Goal: Task Accomplishment & Management: Use online tool/utility

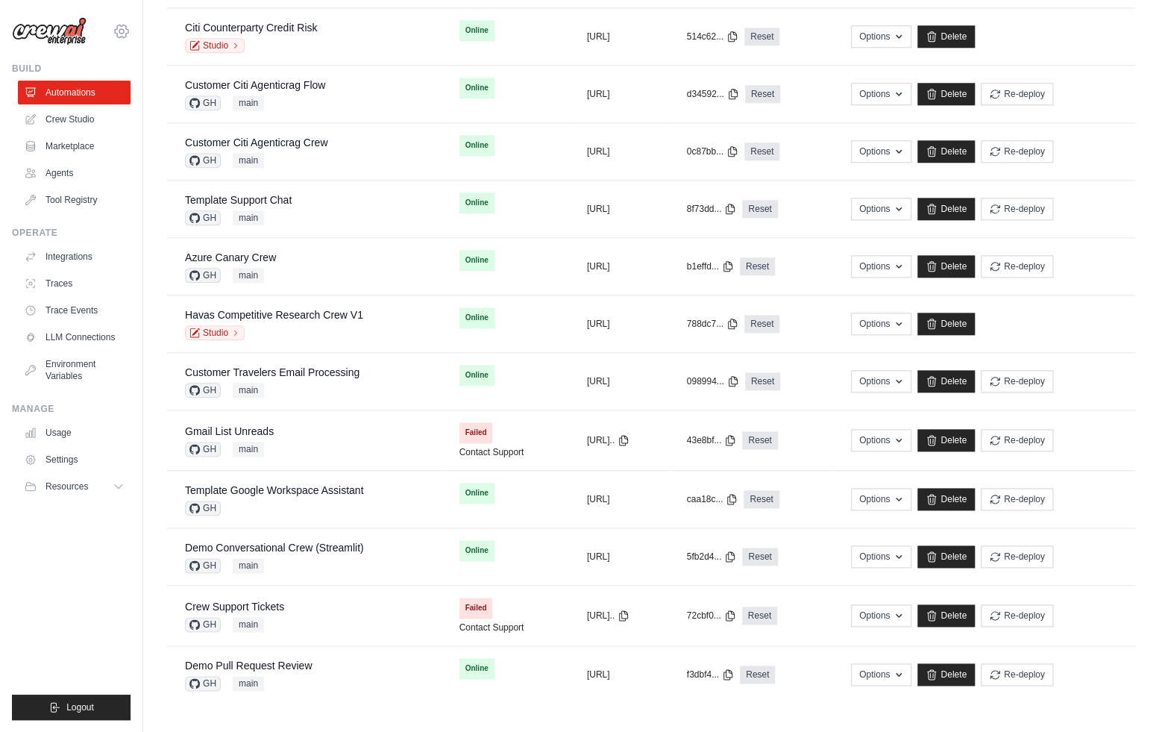
click at [126, 33] on icon at bounding box center [121, 31] width 13 height 13
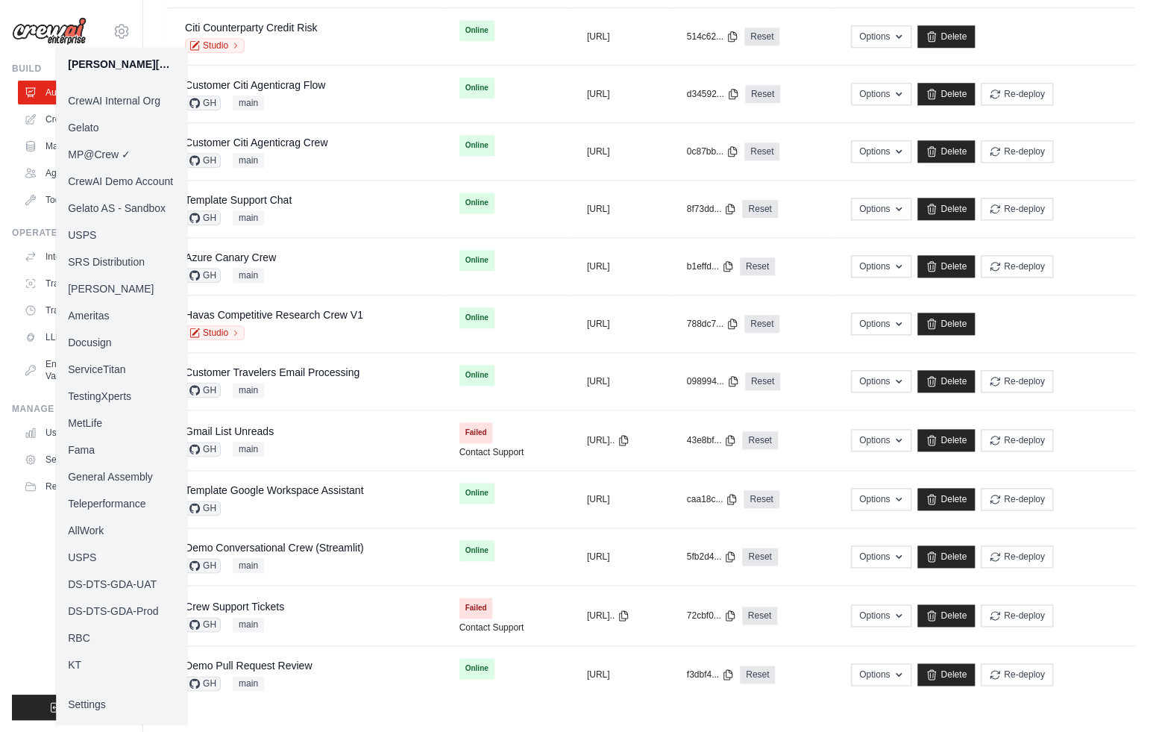
click at [101, 345] on link "Docusign" at bounding box center [121, 342] width 131 height 27
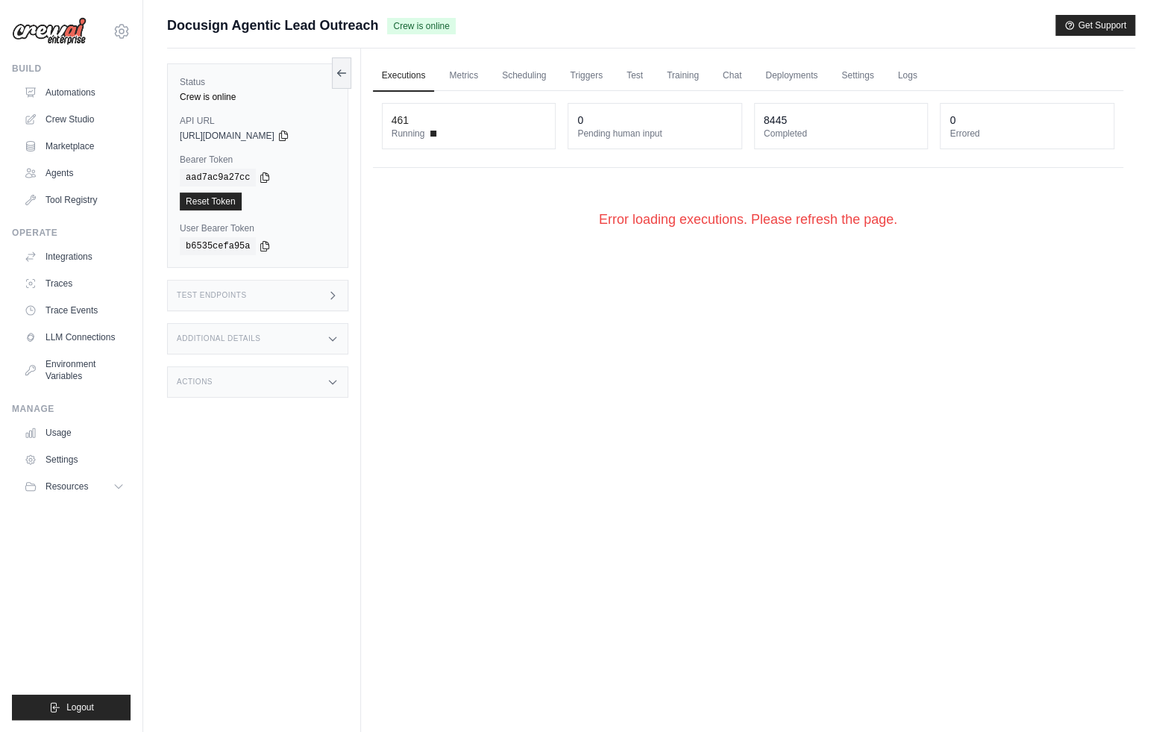
click at [410, 348] on div "Executions Metrics Scheduling Triggers Test Training Chat Deployments Settings …" at bounding box center [748, 414] width 774 height 732
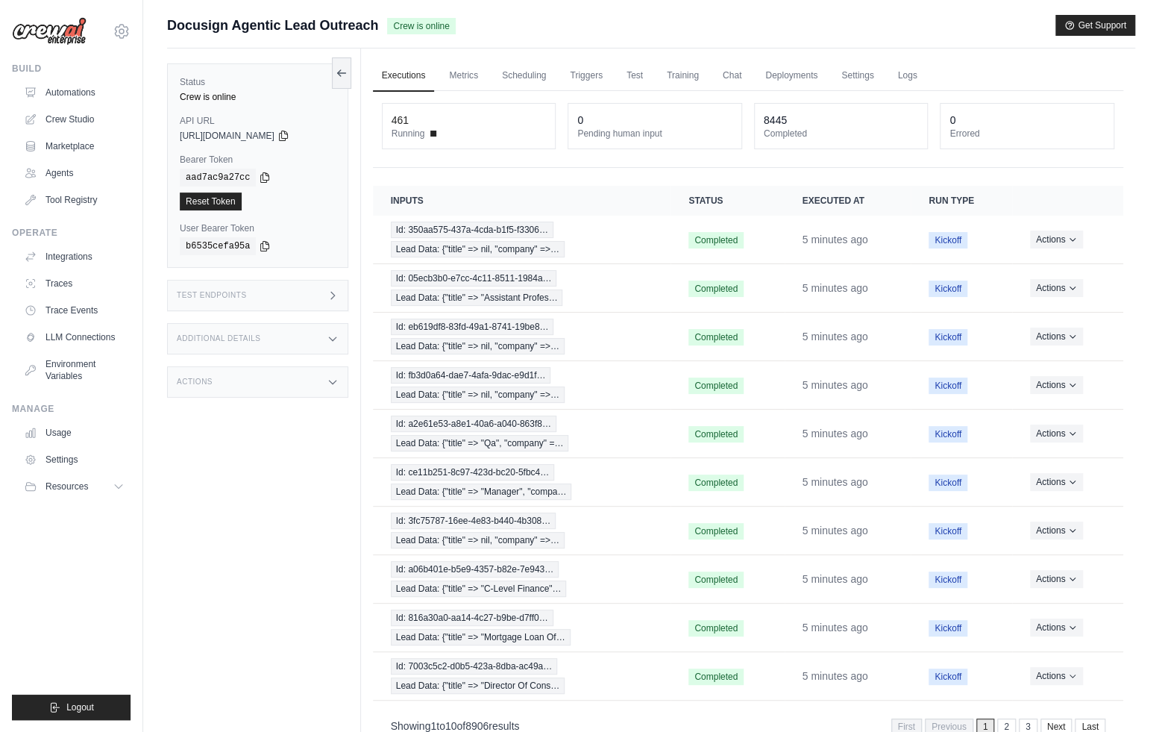
click at [319, 298] on div "Test Endpoints" at bounding box center [257, 295] width 181 height 31
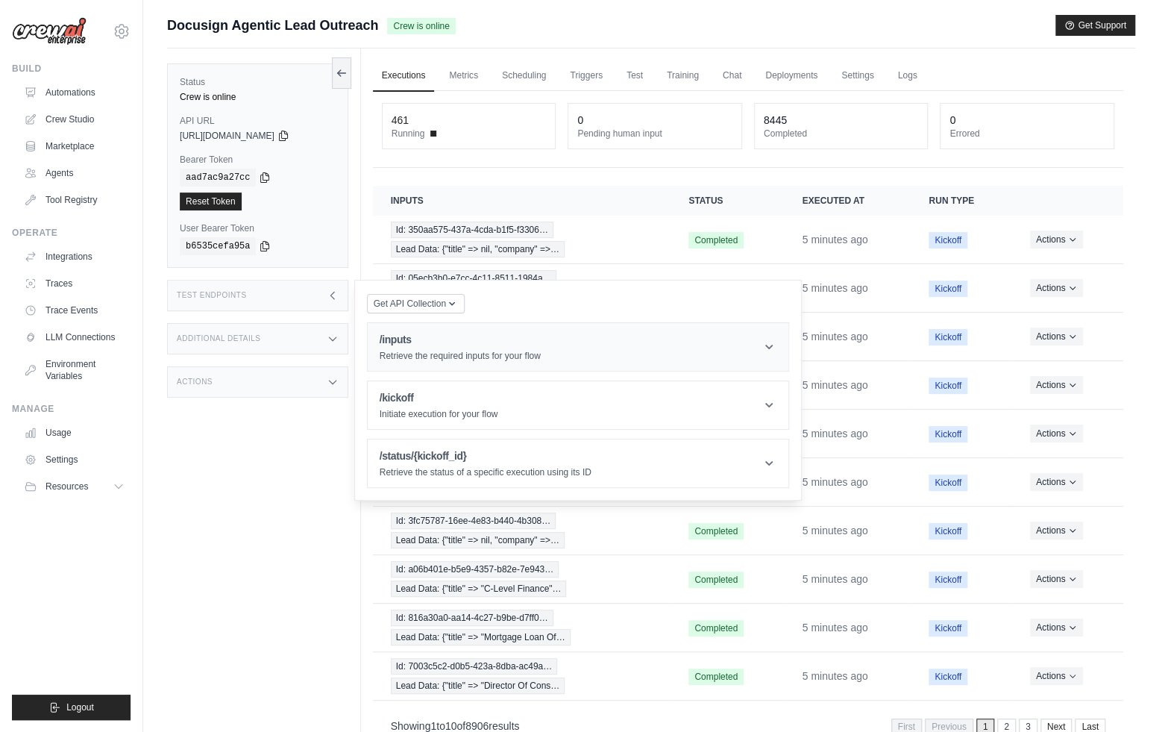
click at [409, 339] on h1 "/inputs" at bounding box center [460, 339] width 161 height 15
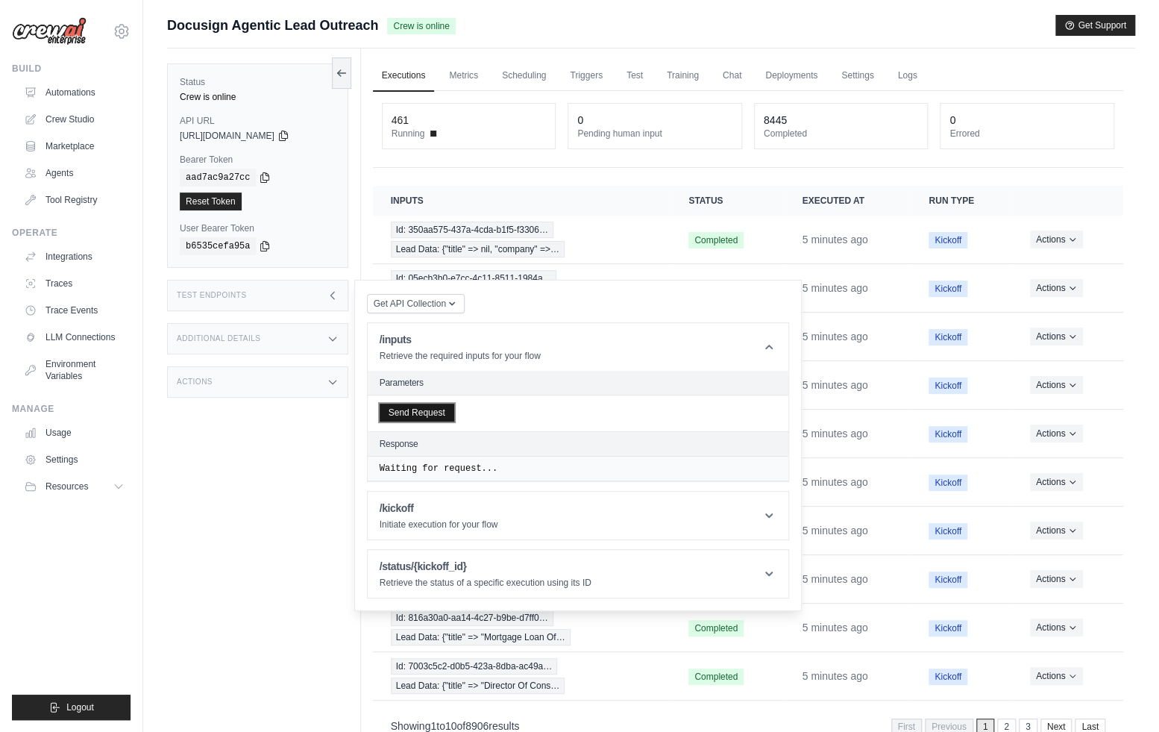
click at [403, 411] on button "Send Request" at bounding box center [417, 413] width 75 height 18
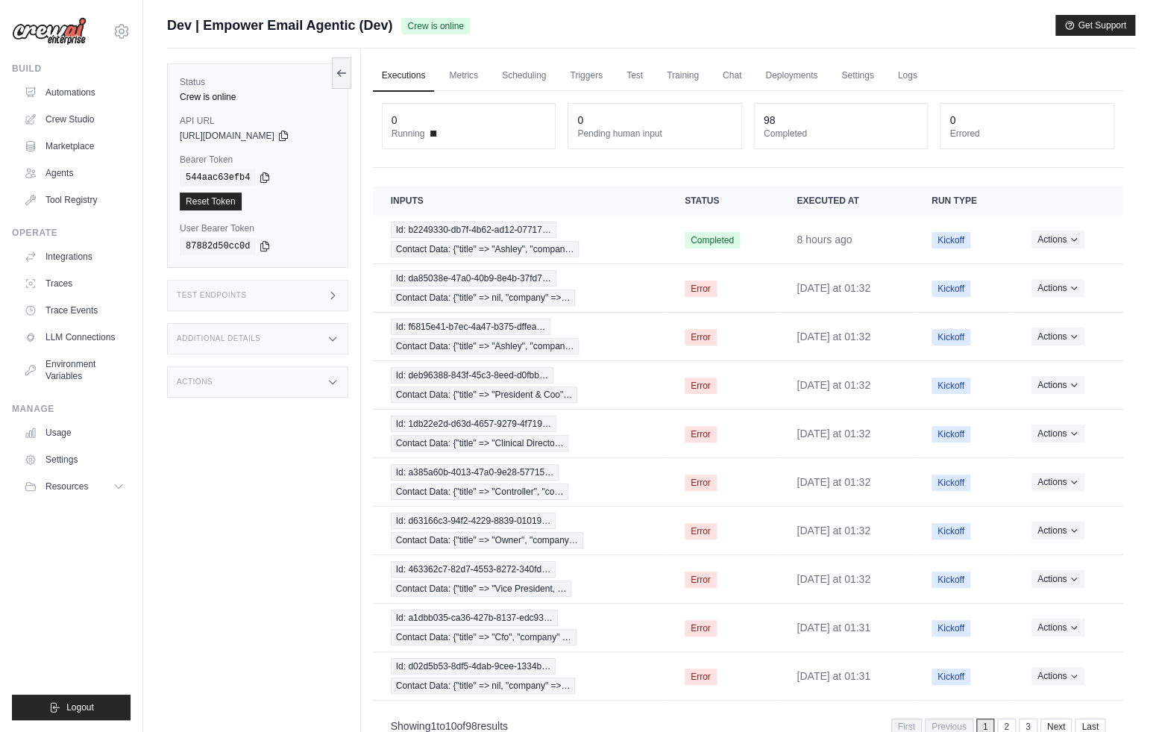
click at [316, 284] on div "Test Endpoints" at bounding box center [257, 295] width 181 height 31
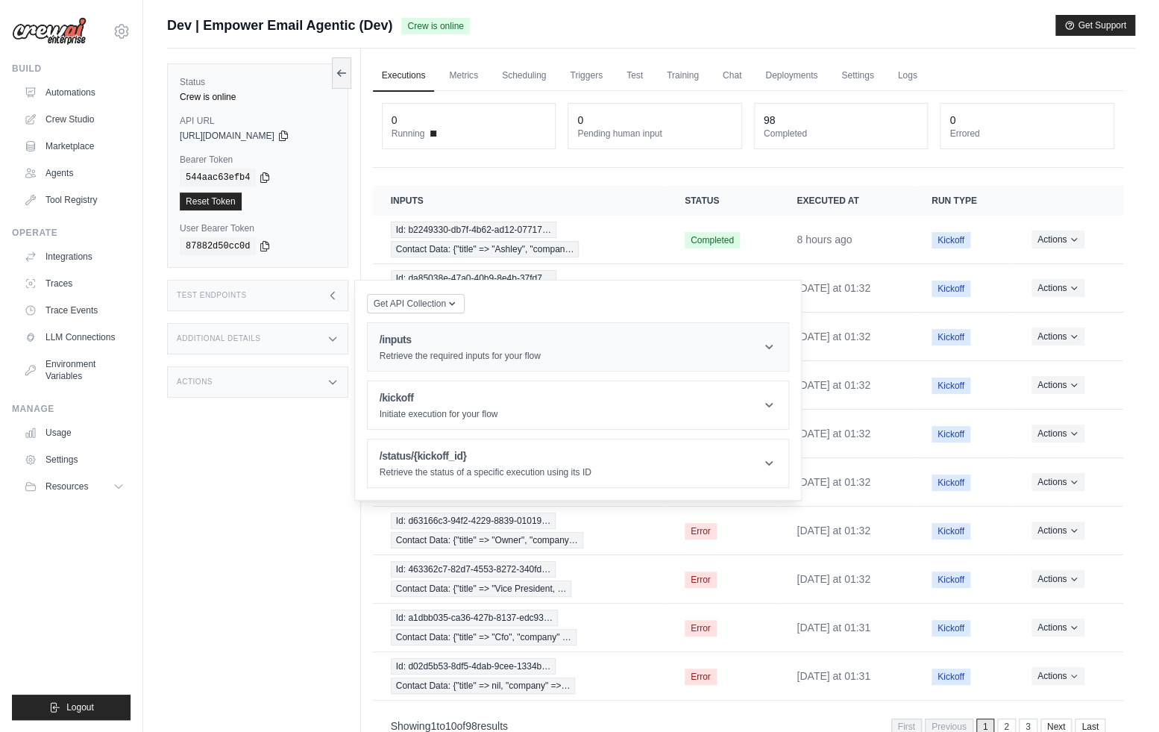
click at [442, 347] on div "/inputs Retrieve the required inputs for your flow" at bounding box center [460, 347] width 161 height 30
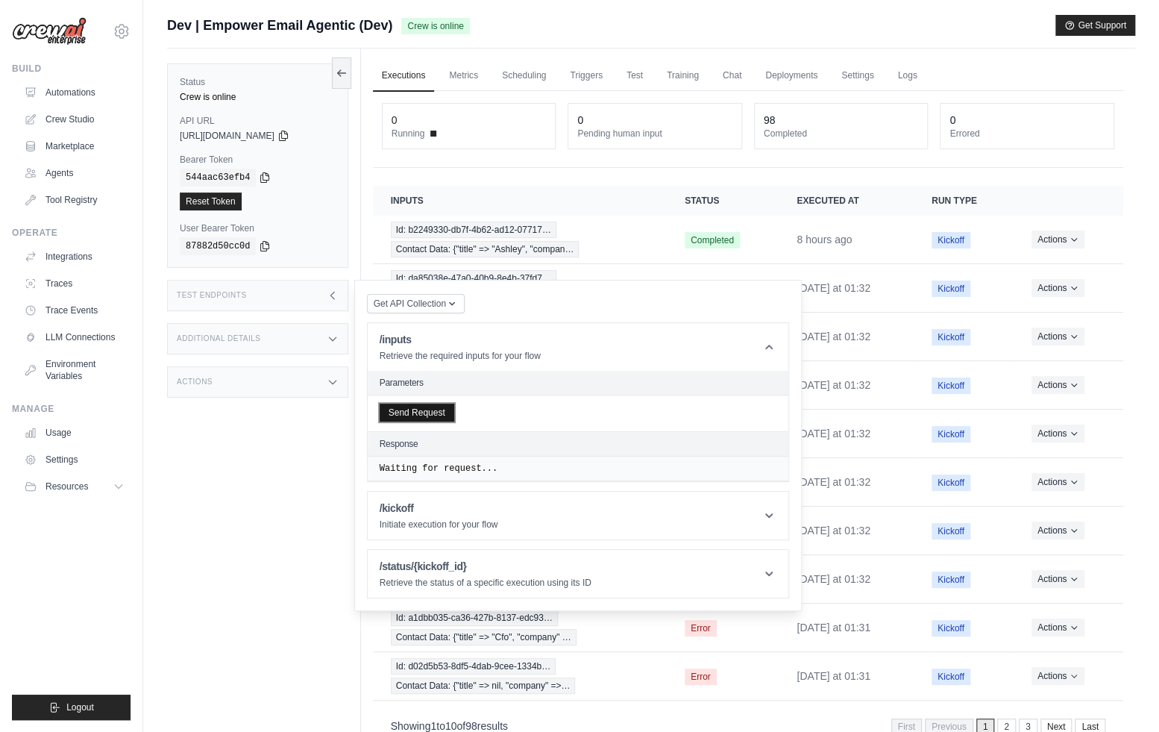
click at [430, 416] on button "Send Request" at bounding box center [417, 413] width 75 height 18
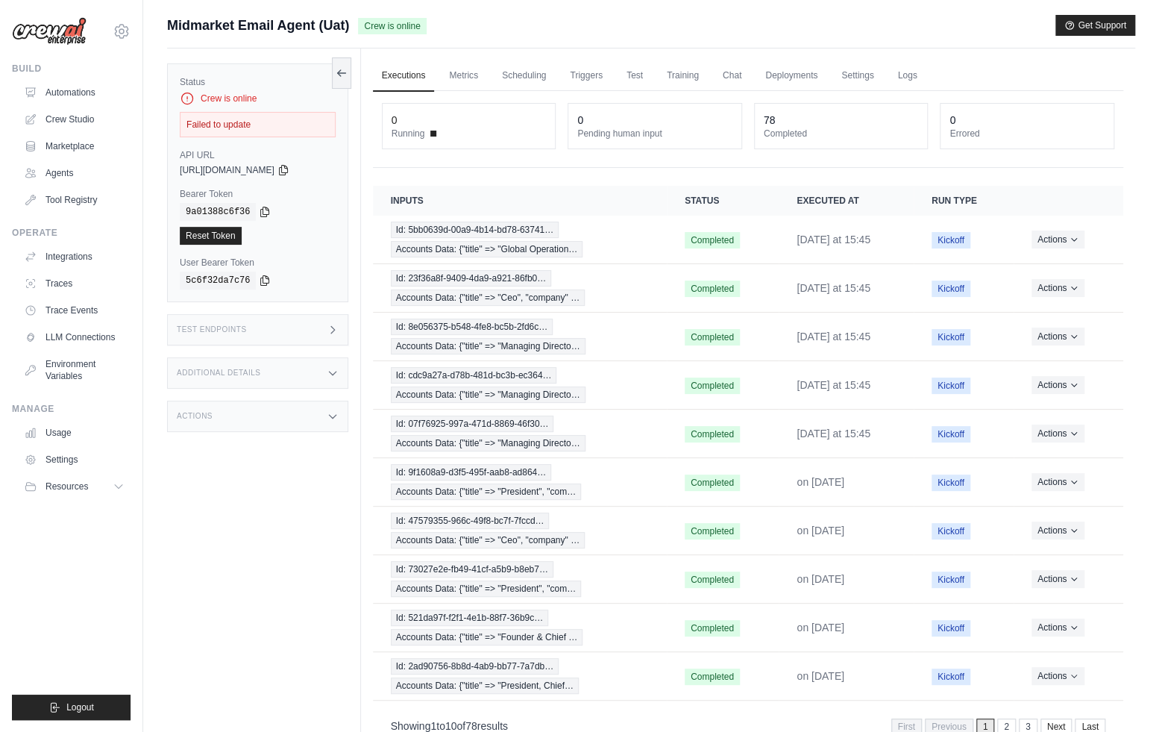
click at [307, 328] on div "Test Endpoints" at bounding box center [257, 329] width 181 height 31
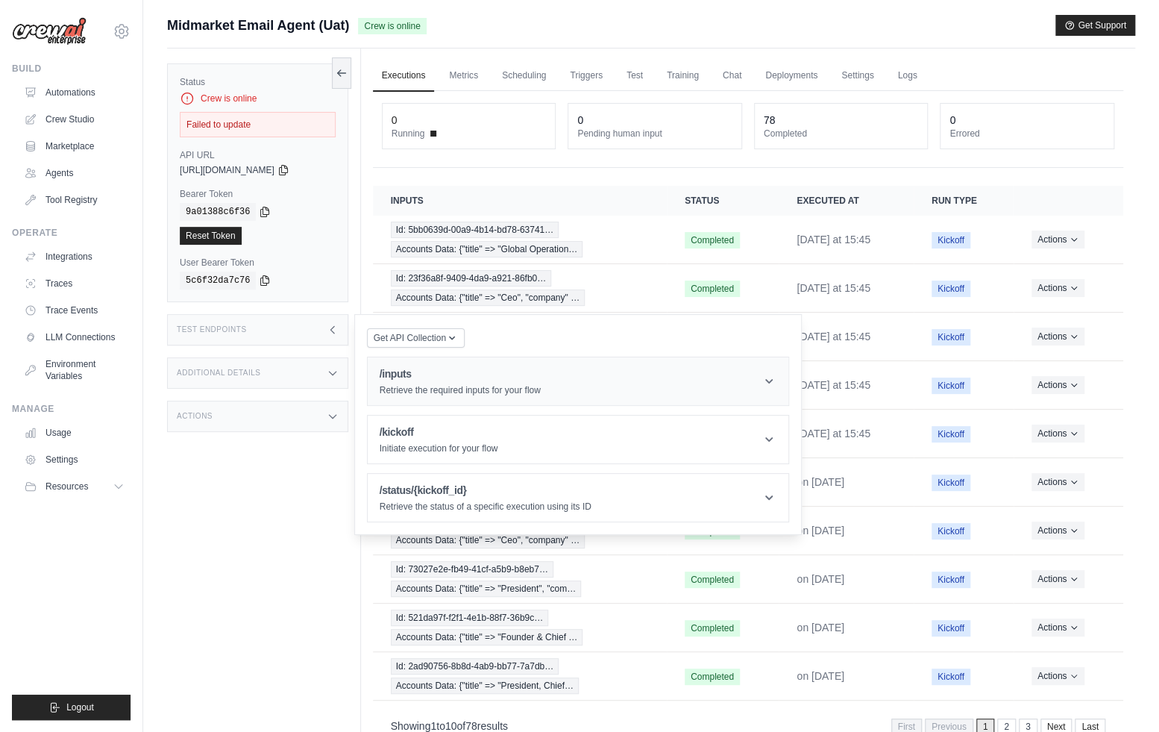
click at [413, 385] on p "Retrieve the required inputs for your flow" at bounding box center [460, 390] width 161 height 12
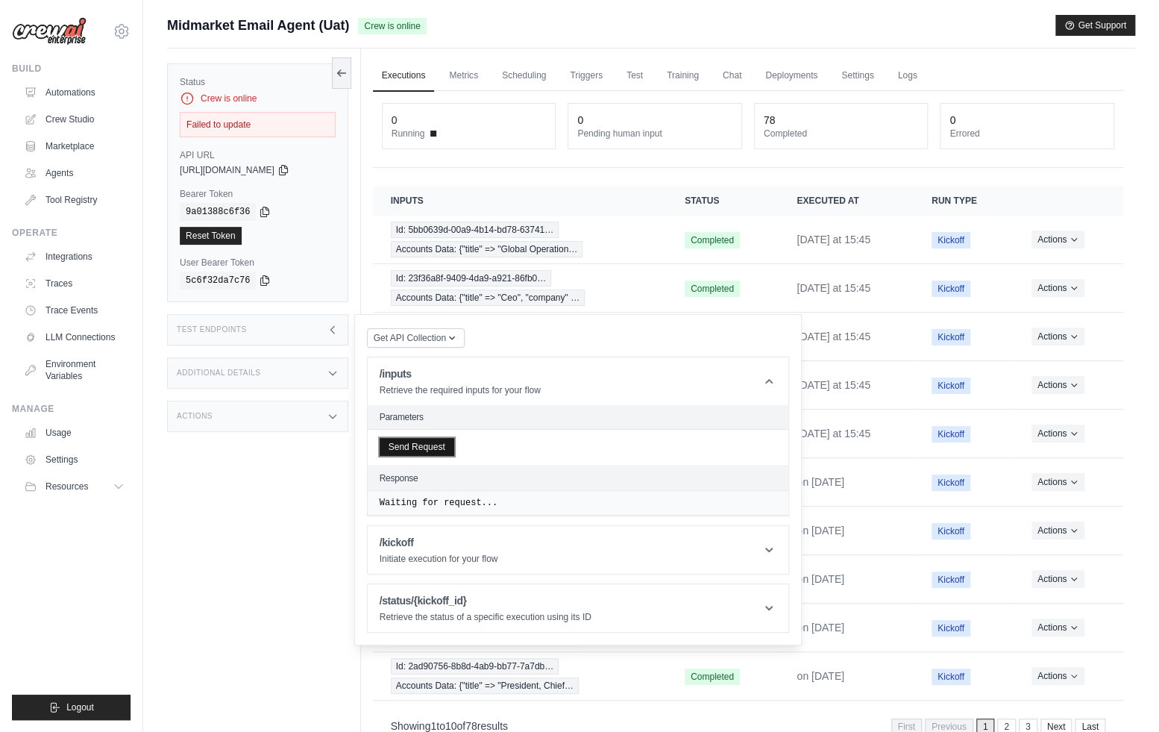
click at [423, 448] on button "Send Request" at bounding box center [417, 447] width 75 height 18
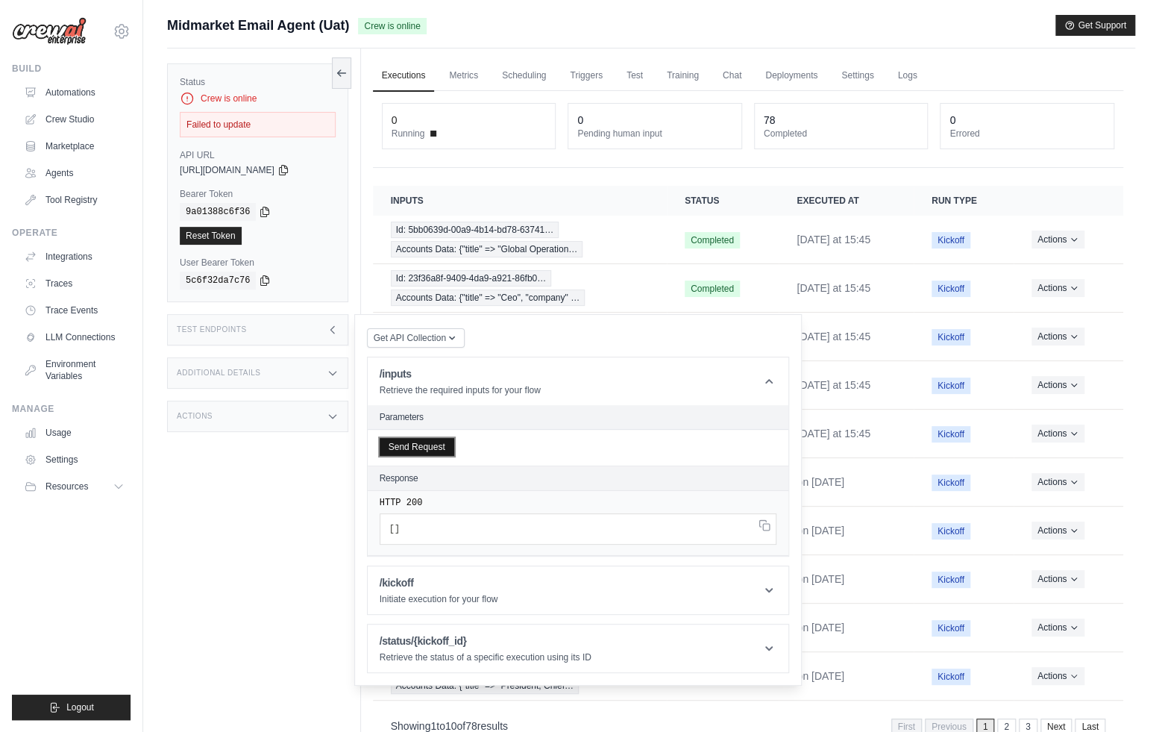
click at [389, 442] on button "Send Request" at bounding box center [417, 447] width 75 height 18
click at [295, 474] on div "Status Crew is online Failed to update API URL copied https://midmarket-email-a…" at bounding box center [264, 414] width 194 height 732
click at [797, 81] on link "Deployments" at bounding box center [791, 75] width 70 height 31
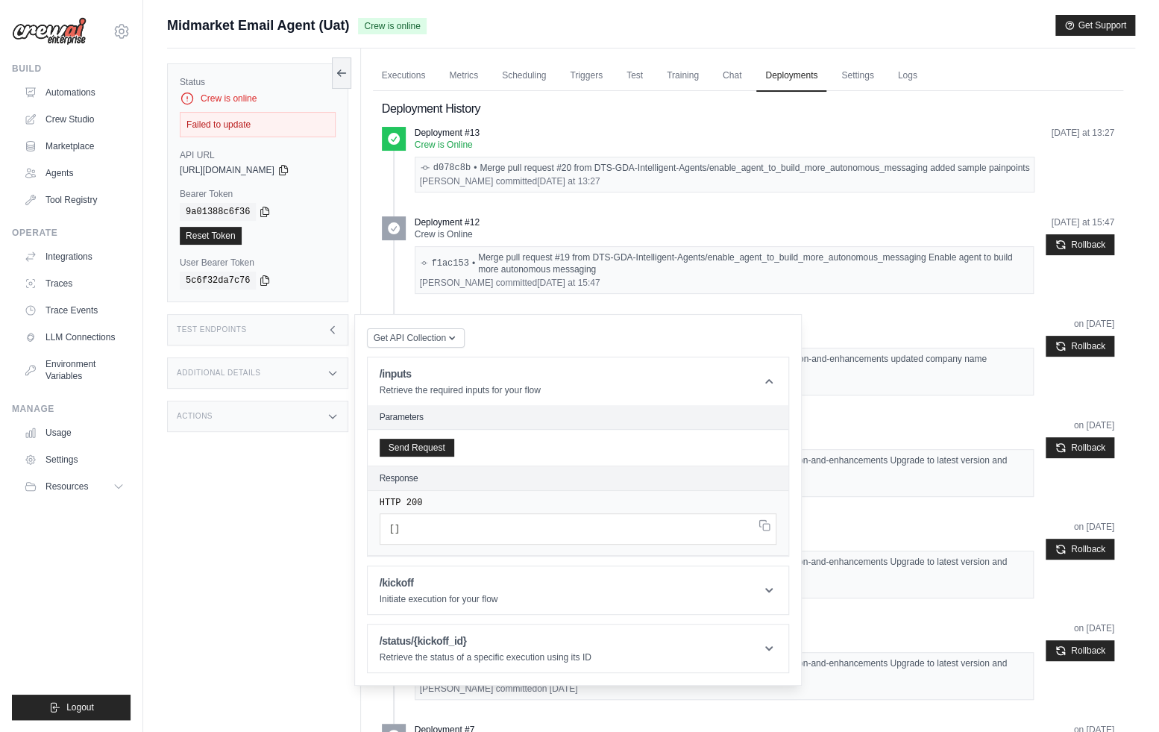
click at [347, 406] on div "Actions" at bounding box center [257, 416] width 181 height 31
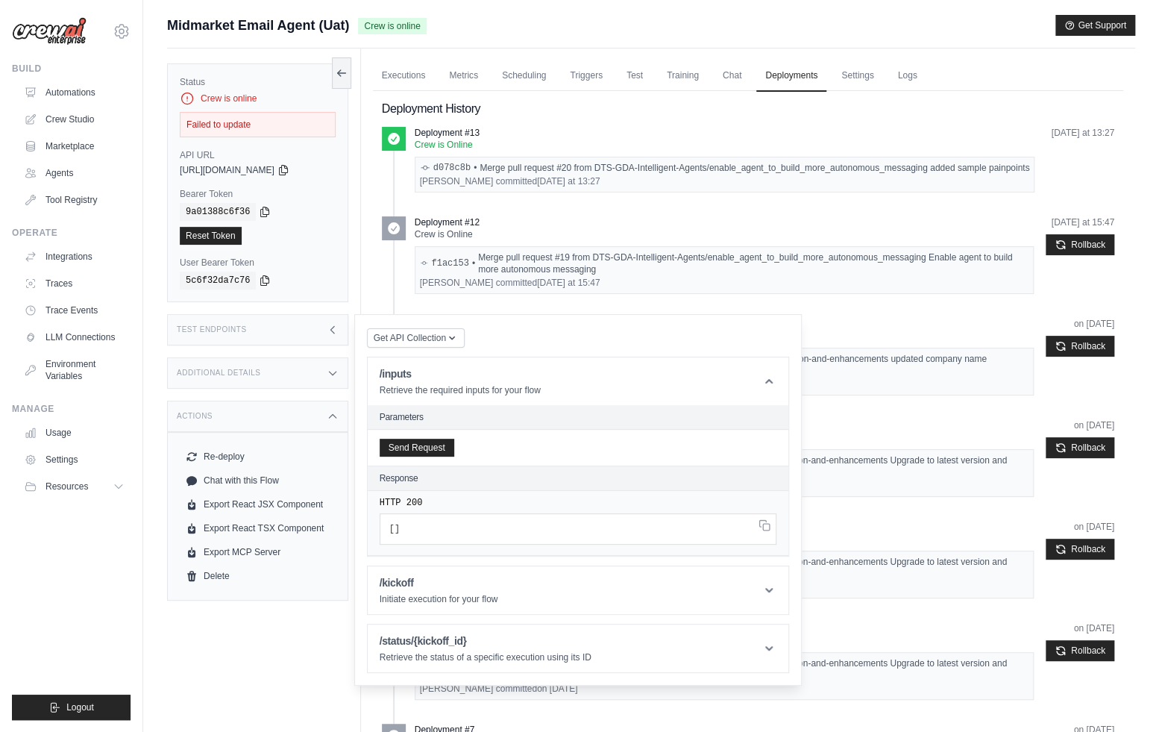
click at [347, 406] on div "Actions" at bounding box center [257, 416] width 181 height 31
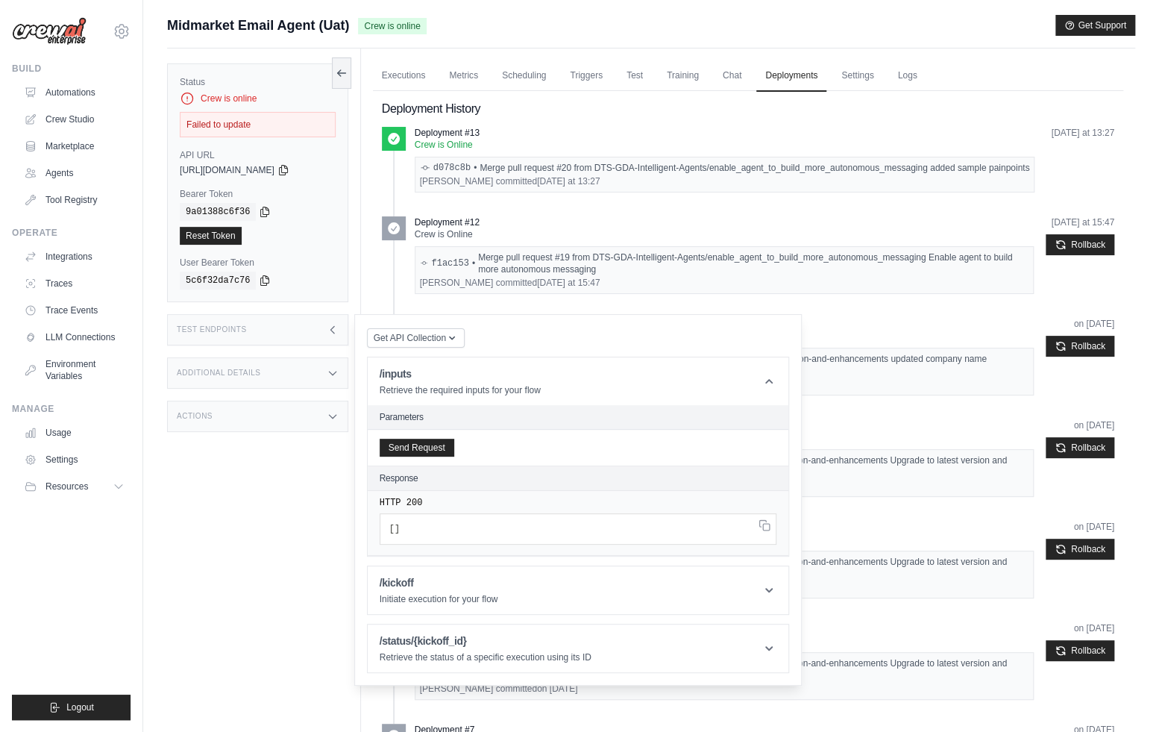
click at [560, 139] on p "Crew is Online" at bounding box center [725, 145] width 621 height 12
click at [421, 451] on button "Send Request" at bounding box center [417, 447] width 75 height 18
click at [307, 414] on div "Actions" at bounding box center [257, 416] width 181 height 31
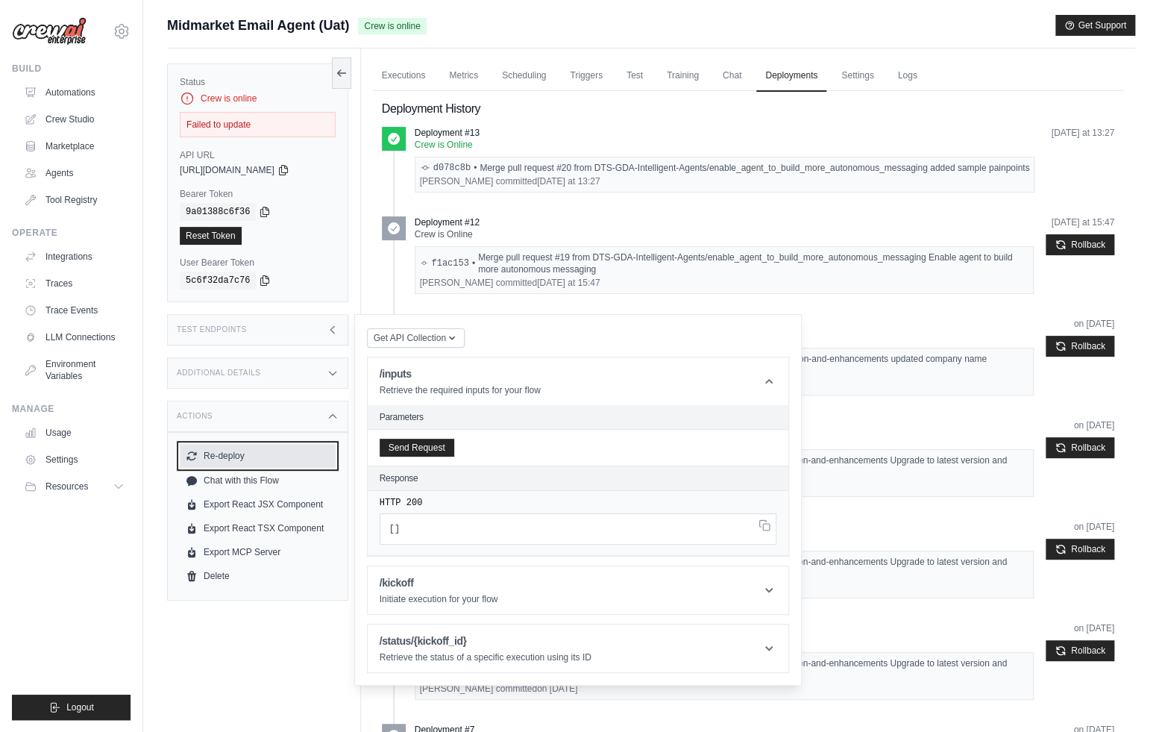
click at [242, 454] on button "Re-deploy" at bounding box center [258, 456] width 156 height 24
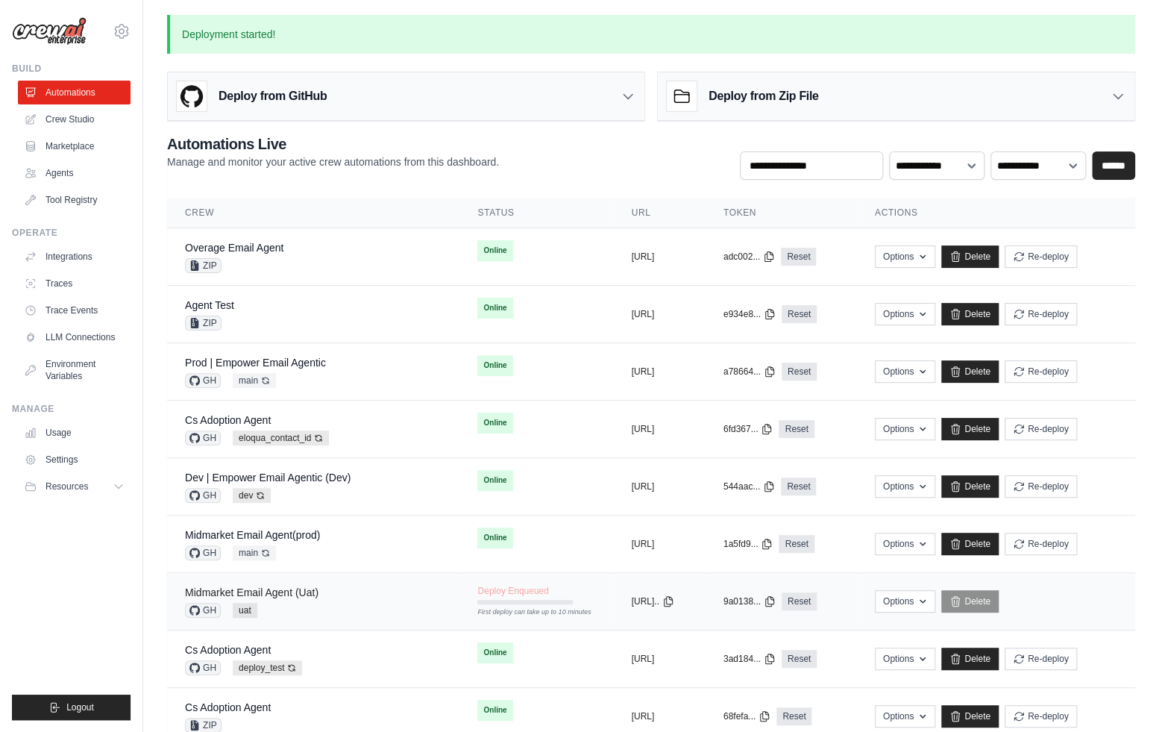
click at [301, 586] on link "Midmarket Email Agent (Uat)" at bounding box center [252, 592] width 134 height 12
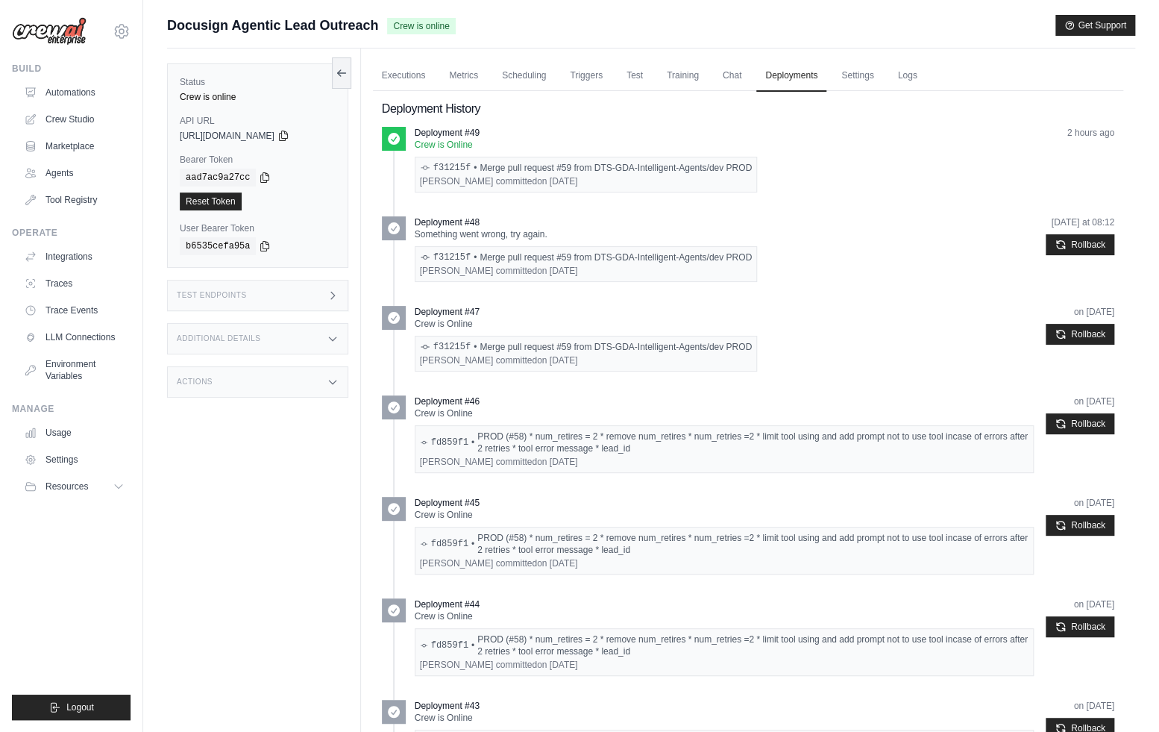
click at [256, 293] on div "Test Endpoints" at bounding box center [257, 295] width 181 height 31
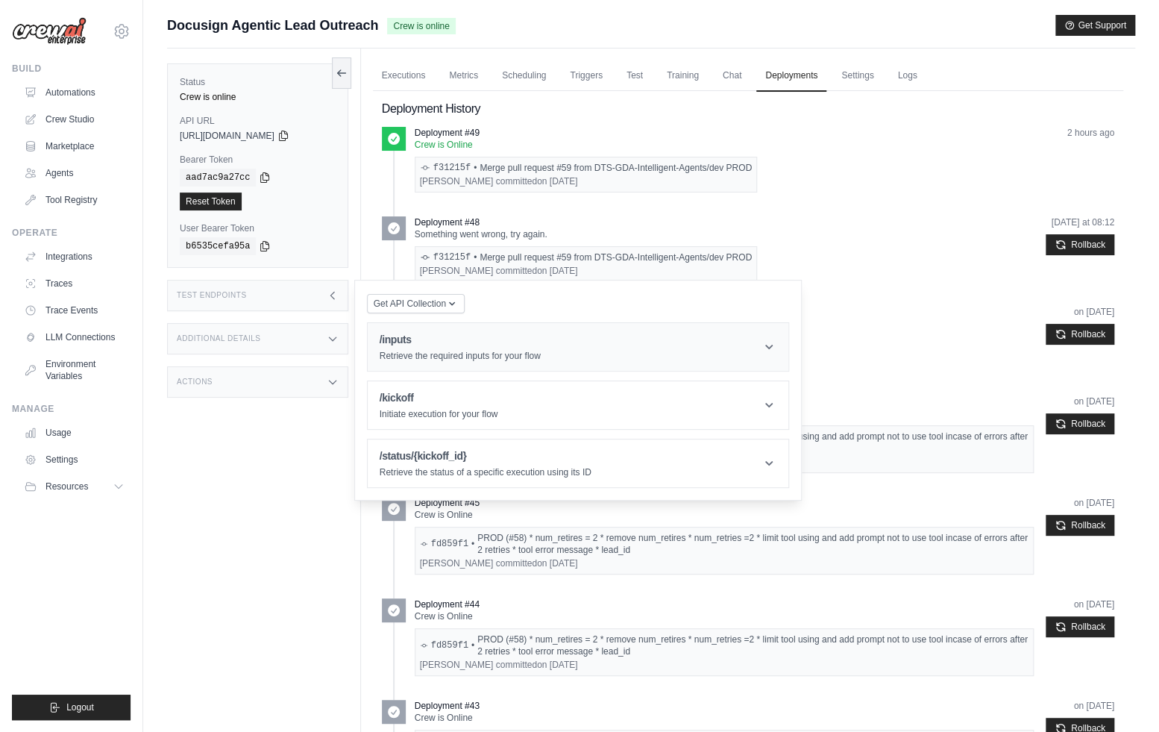
click at [412, 345] on h1 "/inputs" at bounding box center [460, 339] width 161 height 15
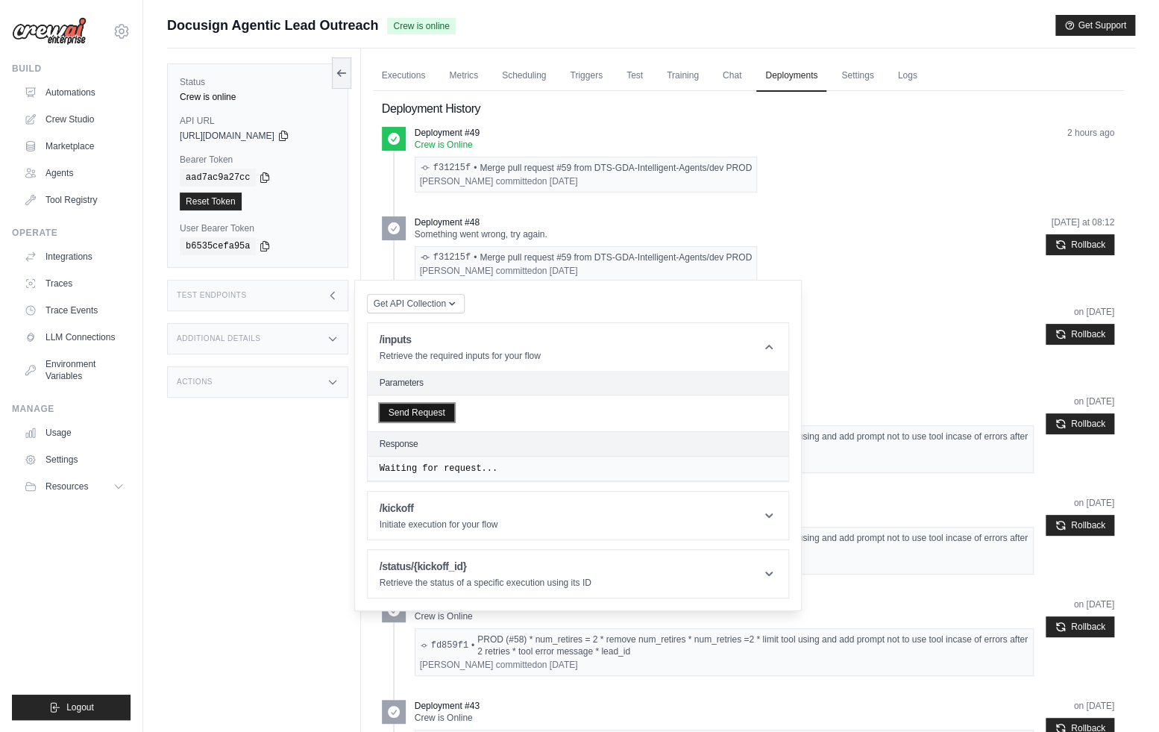
click at [403, 417] on button "Send Request" at bounding box center [417, 413] width 75 height 18
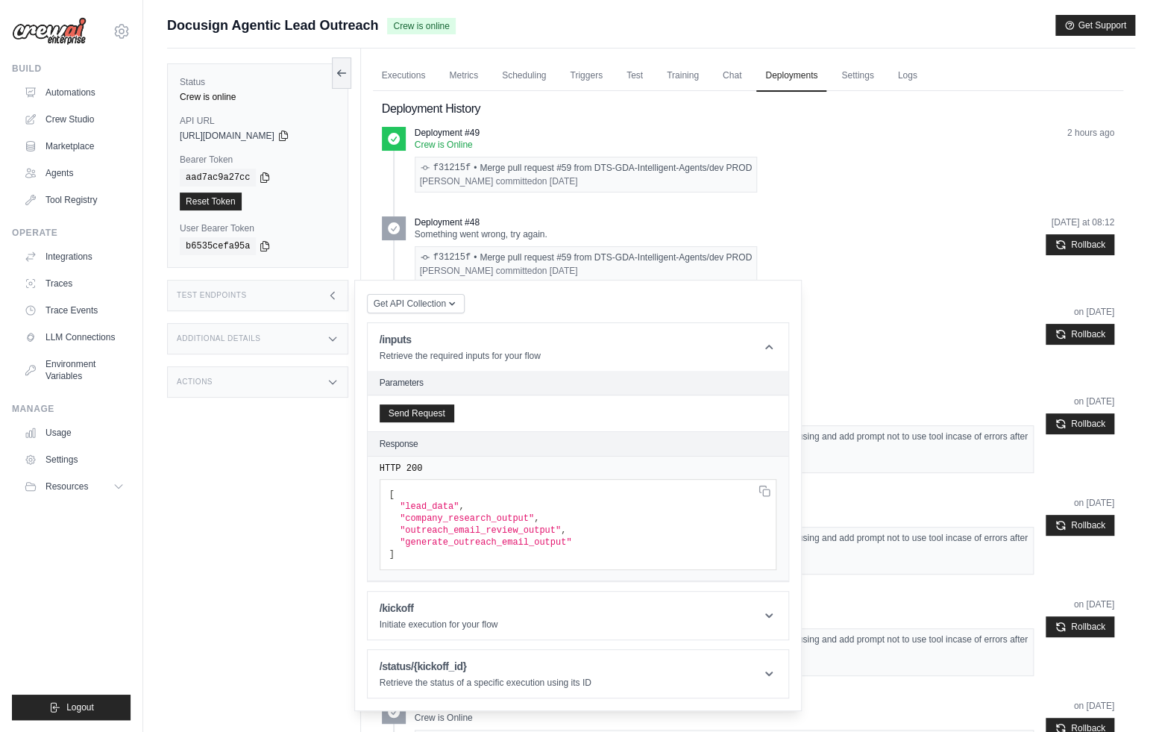
click at [229, 562] on div "Status Crew is online API URL copied https://docusign-agentic-lead-outreach-233…" at bounding box center [264, 414] width 194 height 732
click at [263, 502] on div "Status Crew is online API URL copied https://docusign-agentic-lead-outreach-233…" at bounding box center [264, 414] width 194 height 732
click at [321, 292] on div "Test Endpoints" at bounding box center [257, 295] width 181 height 31
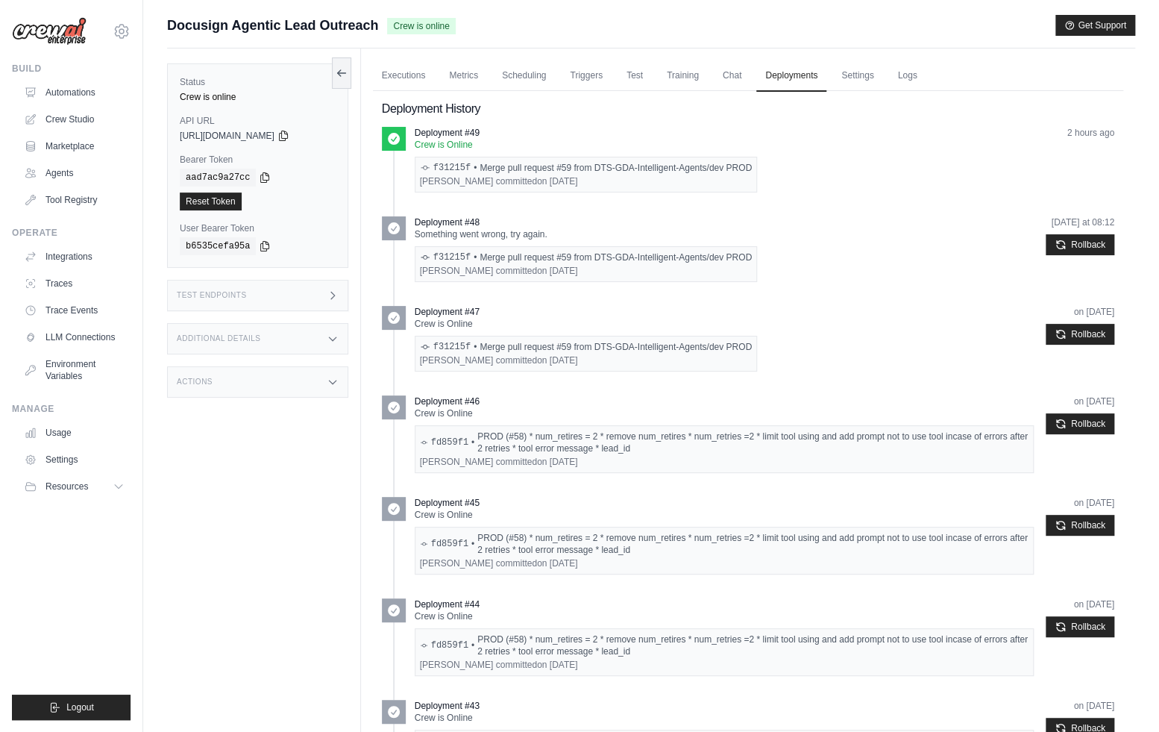
click at [271, 606] on div "Status Crew is online API URL copied https://docusign-agentic-lead-outreach-233…" at bounding box center [264, 414] width 194 height 732
click at [316, 141] on div "https://docusign-agentic-lead-outreach-233aff56-a45-d3858d35.crewai.com" at bounding box center [258, 136] width 156 height 12
click at [289, 136] on icon at bounding box center [284, 135] width 12 height 12
click at [263, 175] on icon at bounding box center [265, 177] width 8 height 10
click at [289, 135] on icon at bounding box center [284, 135] width 12 height 12
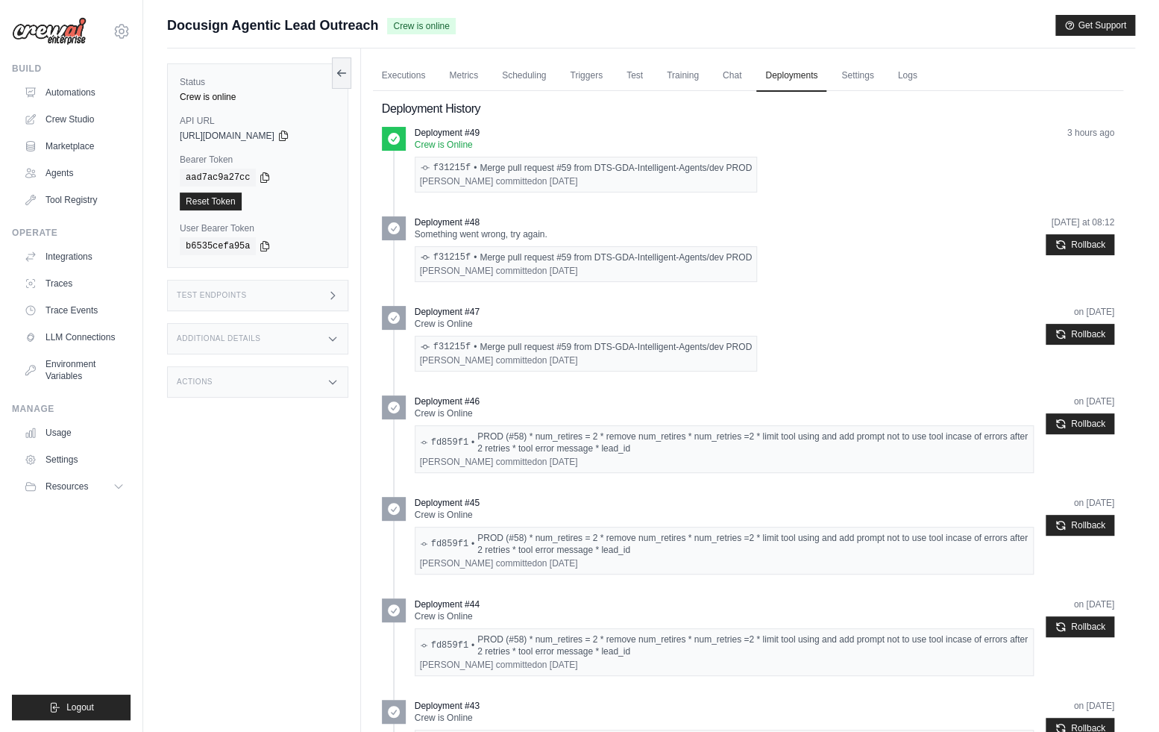
click at [255, 249] on code "b6535cefa95a" at bounding box center [218, 246] width 76 height 18
click at [257, 248] on div "b6535cefa95a" at bounding box center [258, 246] width 156 height 18
click at [261, 246] on icon at bounding box center [265, 246] width 8 height 10
click at [92, 87] on link "Automations" at bounding box center [75, 93] width 113 height 24
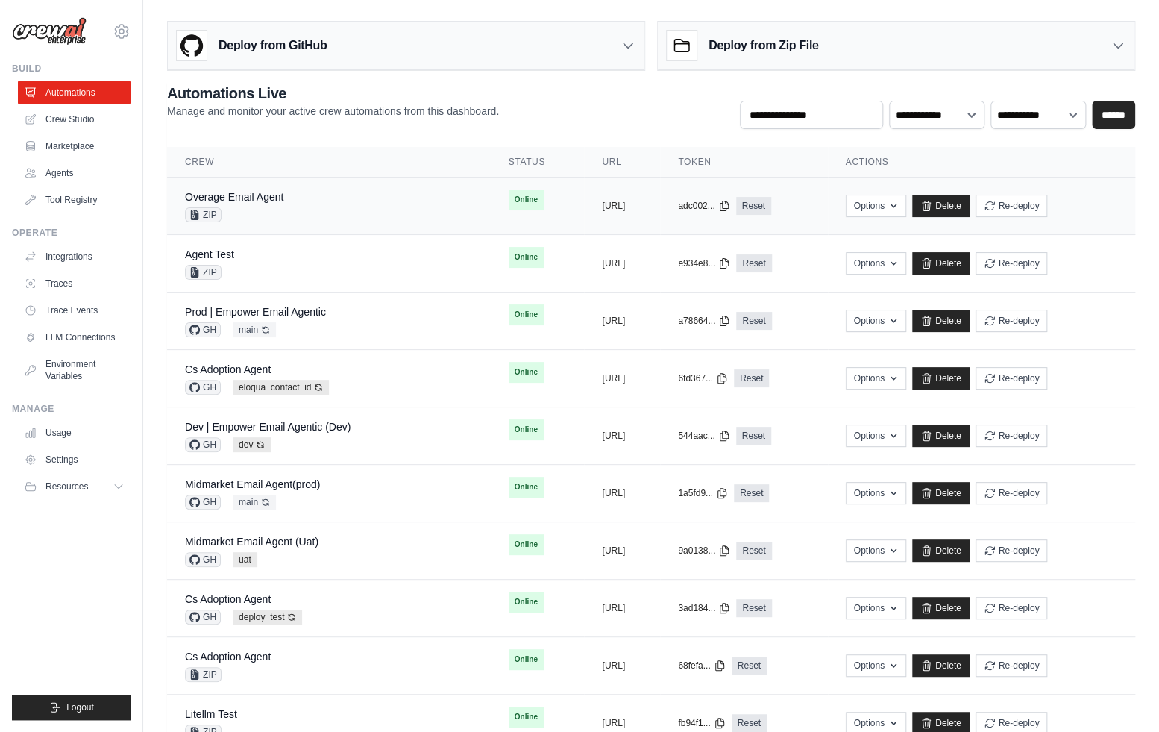
click at [252, 213] on div "ZIP" at bounding box center [234, 214] width 98 height 15
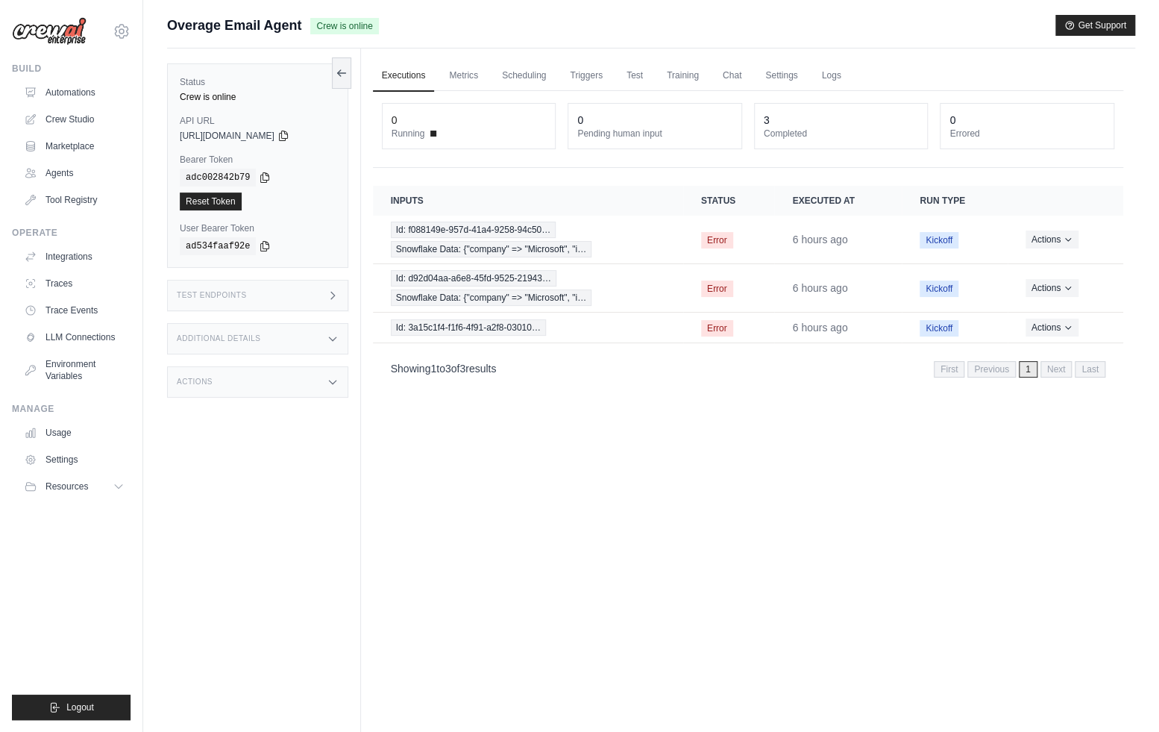
click at [289, 277] on div "Status Crew is online API URL copied [URL][DOMAIN_NAME] Bearer Token copied adc…" at bounding box center [264, 414] width 194 height 732
click at [300, 286] on div "Test Endpoints" at bounding box center [257, 295] width 181 height 31
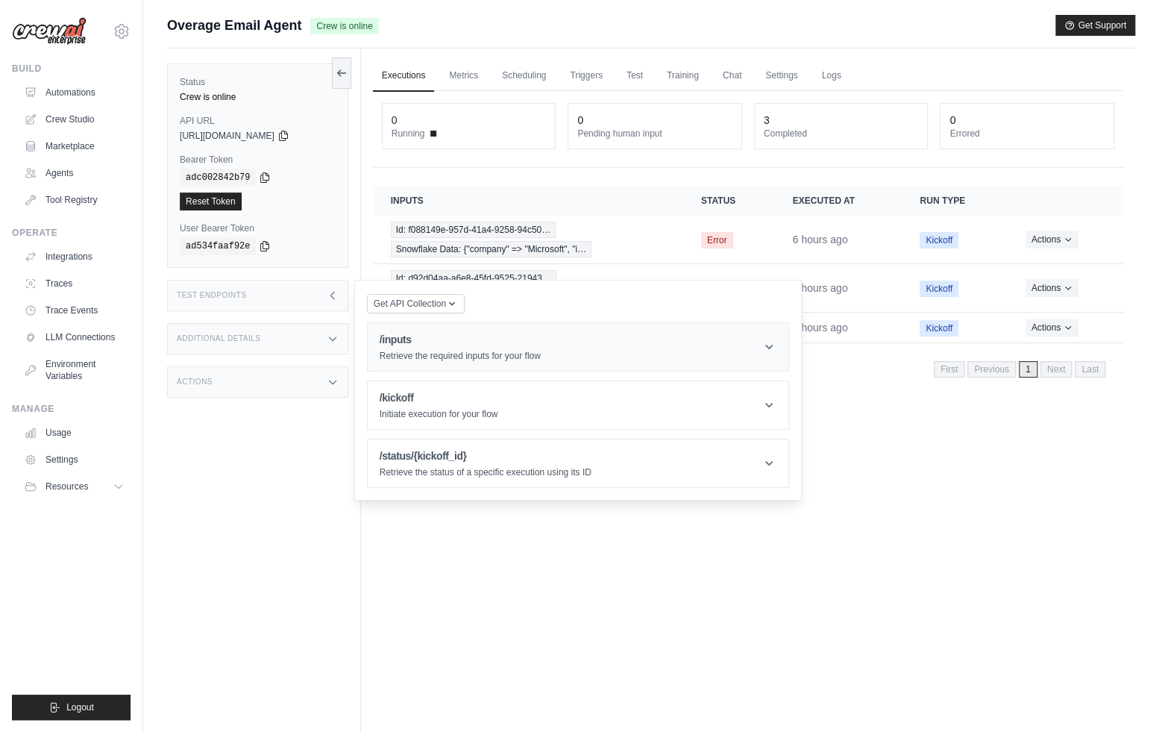
click at [413, 342] on h1 "/inputs" at bounding box center [460, 339] width 161 height 15
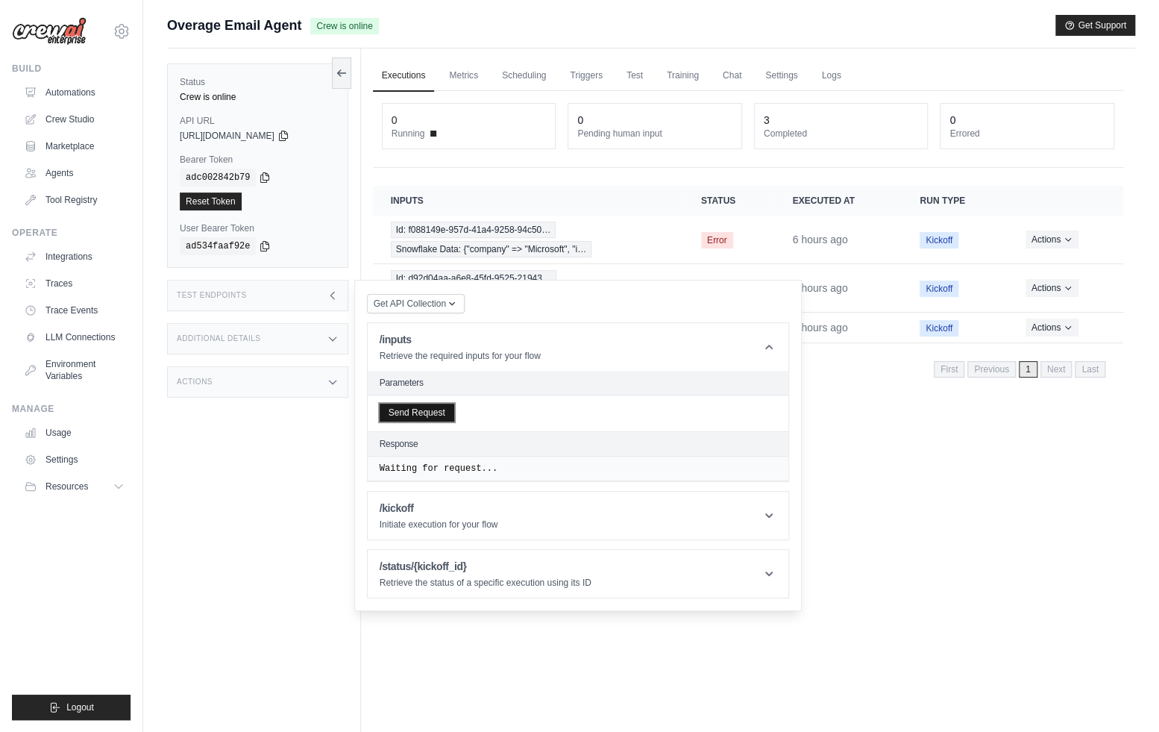
click at [400, 411] on button "Send Request" at bounding box center [417, 413] width 75 height 18
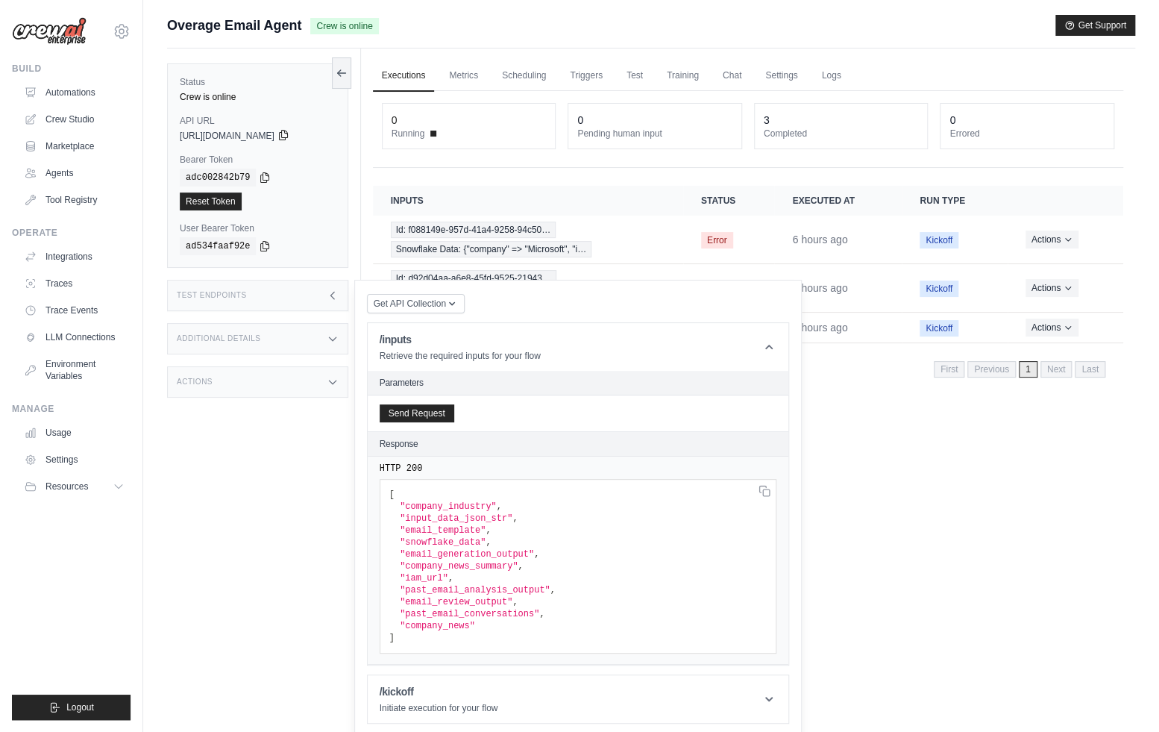
click at [289, 132] on icon at bounding box center [284, 135] width 12 height 12
click at [263, 175] on icon at bounding box center [265, 177] width 12 height 12
